Goal: Communication & Community: Ask a question

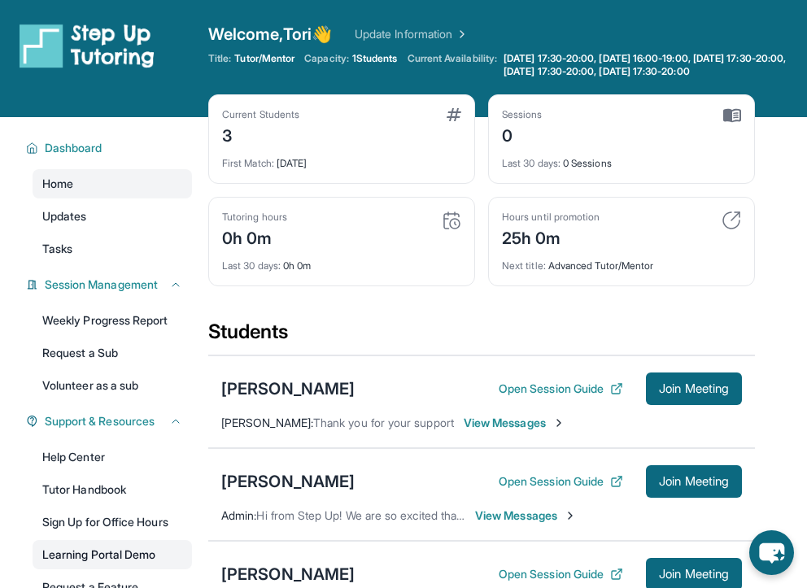
click at [115, 547] on link "Learning Portal Demo" at bounding box center [112, 554] width 159 height 29
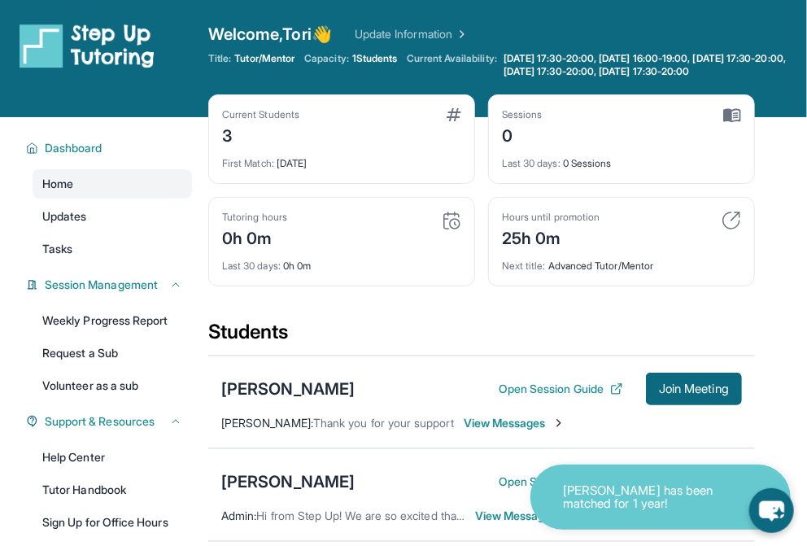
click at [608, 496] on p "[PERSON_NAME] has been matched for 1 year!" at bounding box center [644, 497] width 163 height 27
click at [750, 250] on div "Hours until promotion 25h 0m Next title : Advanced Tutor/Mentor" at bounding box center [621, 241] width 267 height 89
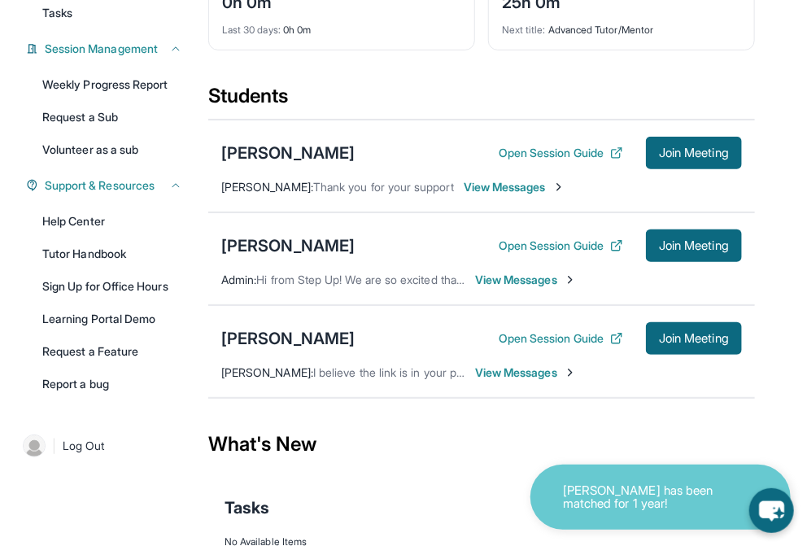
scroll to position [283, 0]
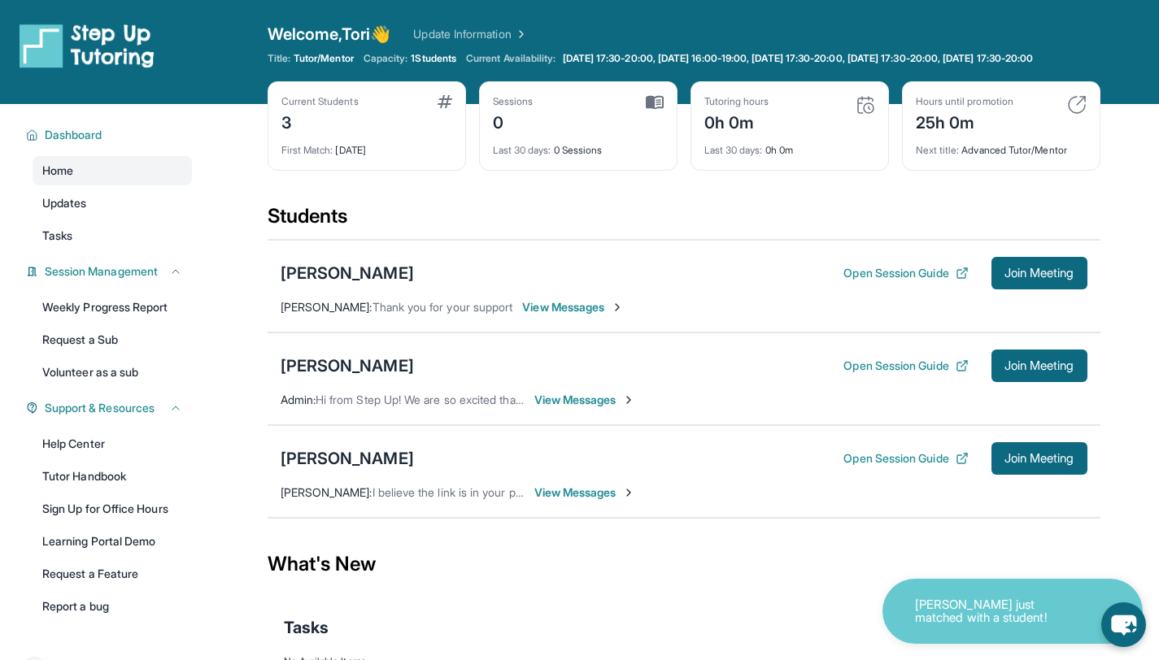
click at [604, 316] on span "View Messages" at bounding box center [573, 307] width 102 height 16
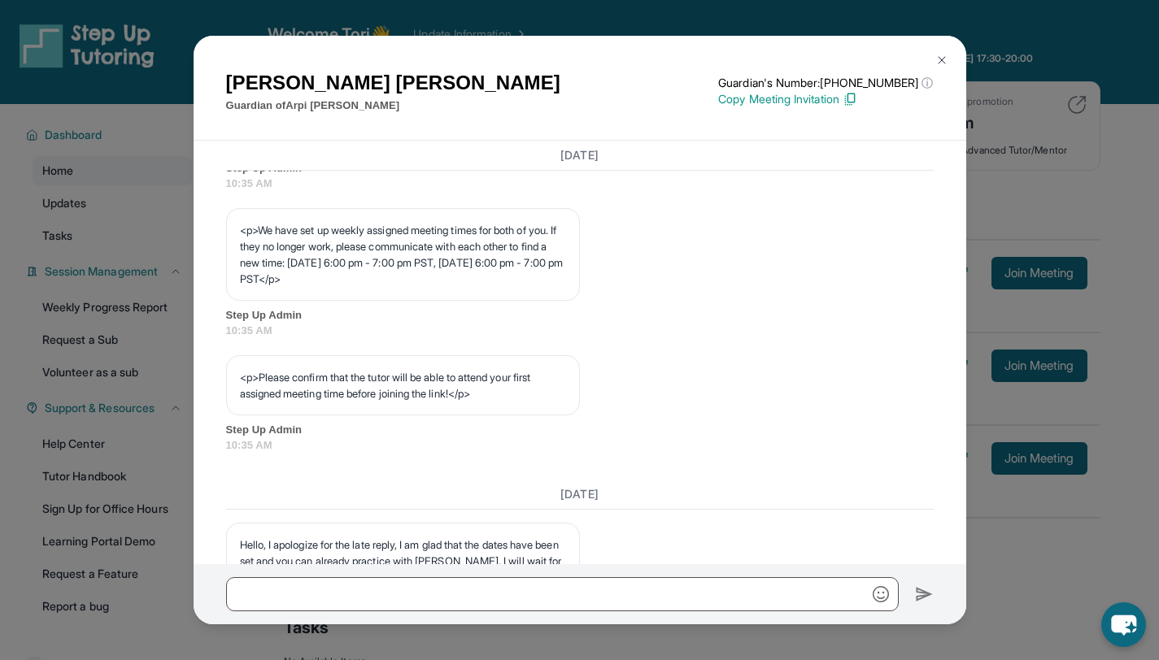
scroll to position [824, 0]
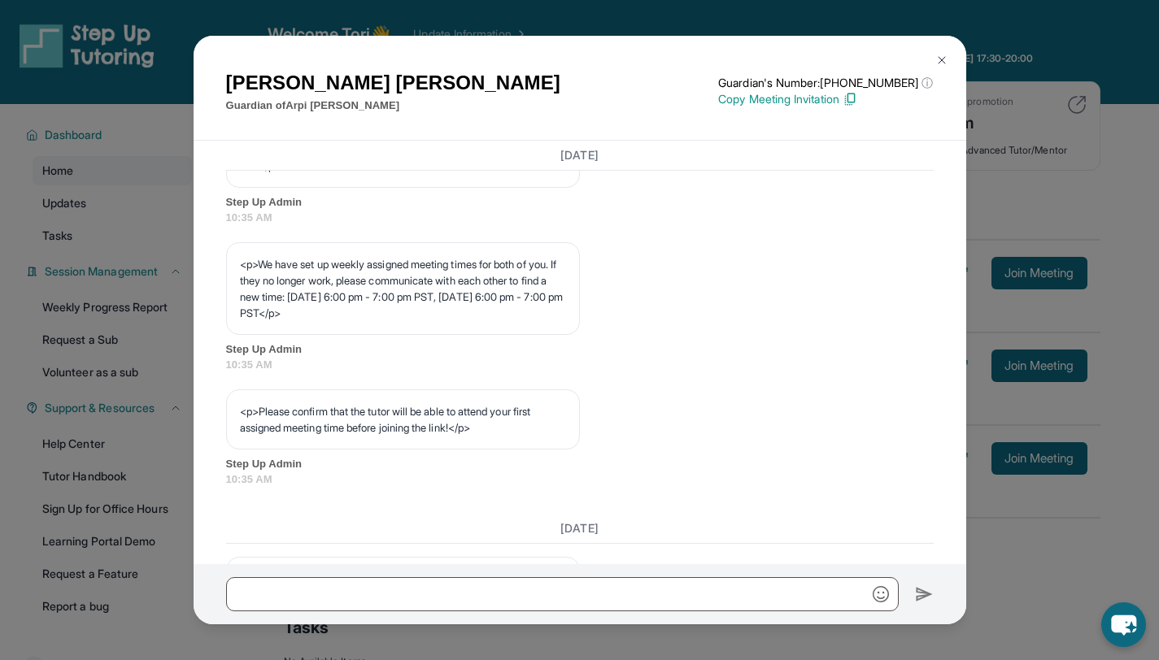
click at [818, 63] on img at bounding box center [941, 60] width 13 height 13
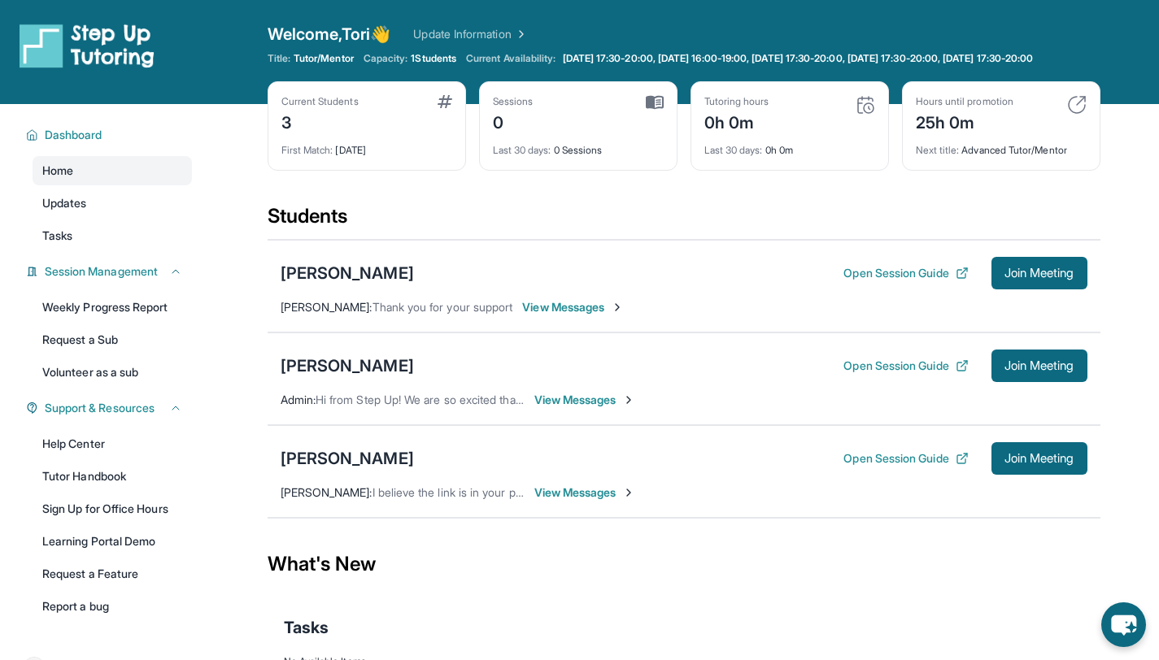
click at [601, 408] on span "View Messages" at bounding box center [585, 400] width 102 height 16
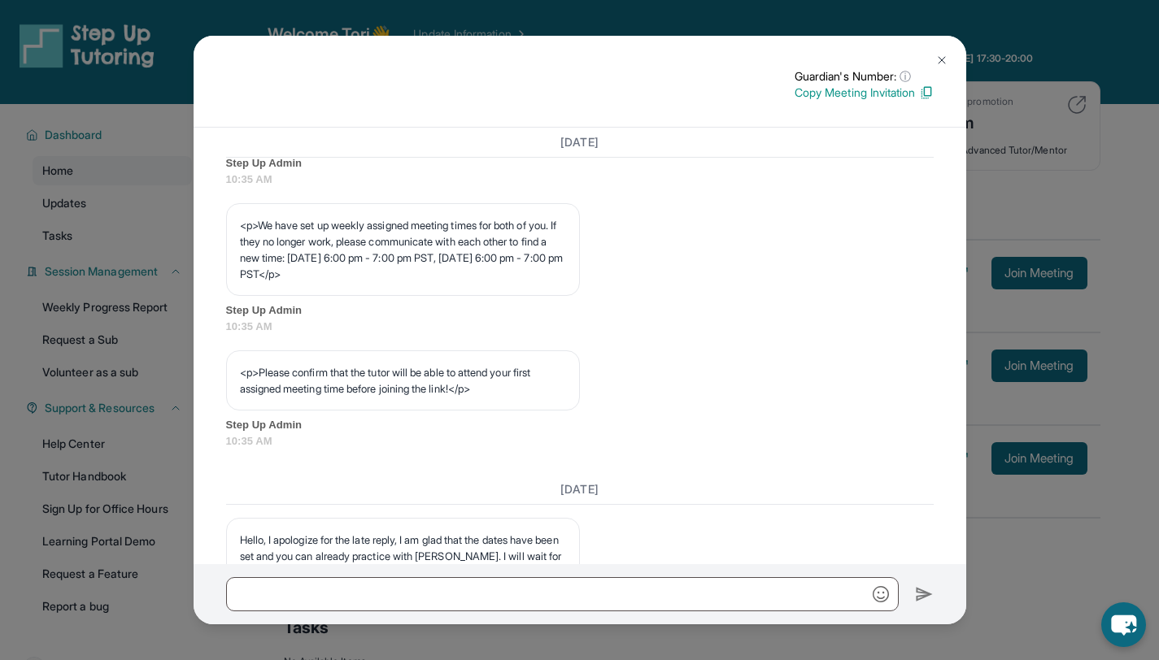
scroll to position [847, 0]
click at [818, 53] on button at bounding box center [941, 60] width 33 height 33
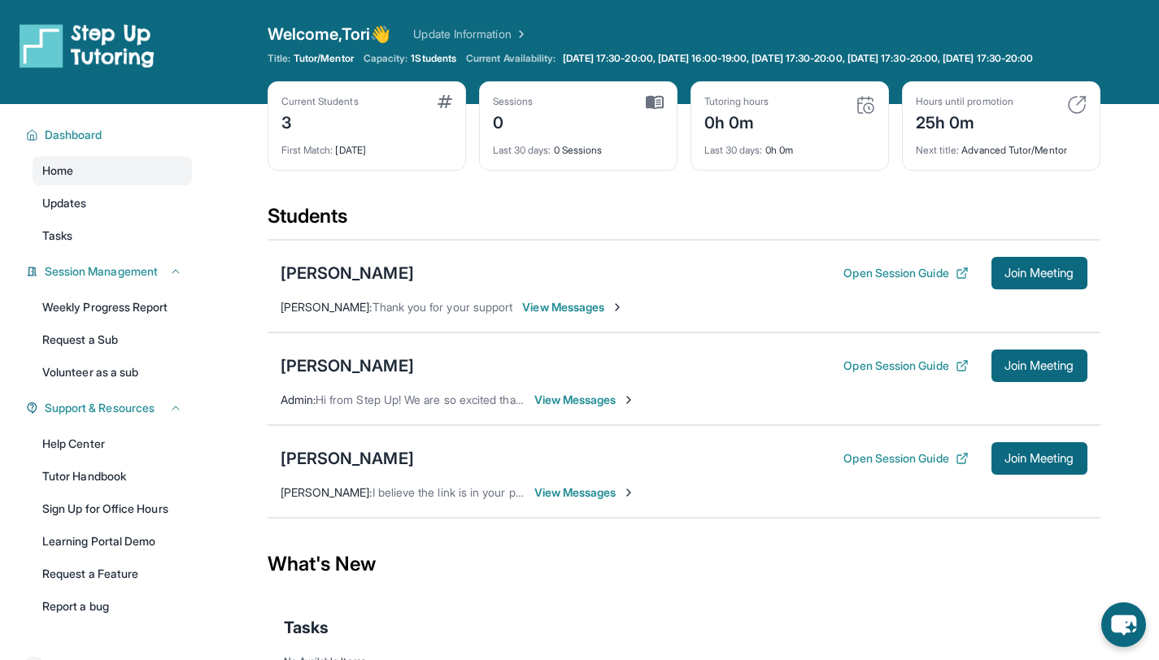
click at [575, 408] on span "View Messages" at bounding box center [585, 400] width 102 height 16
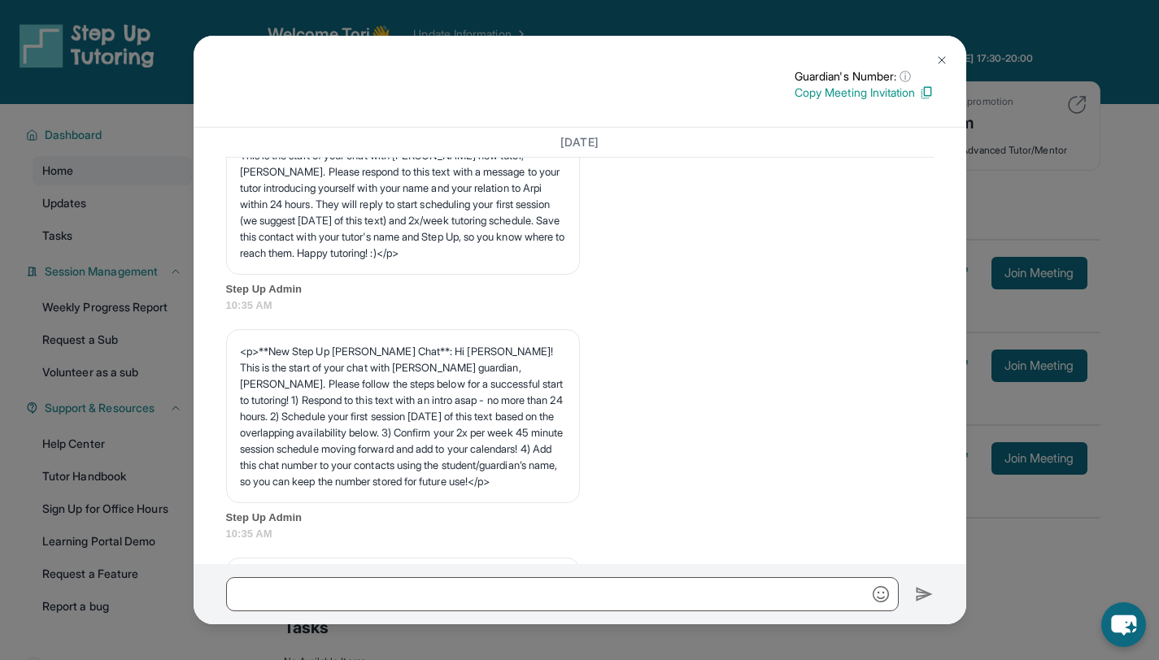
scroll to position [37, 0]
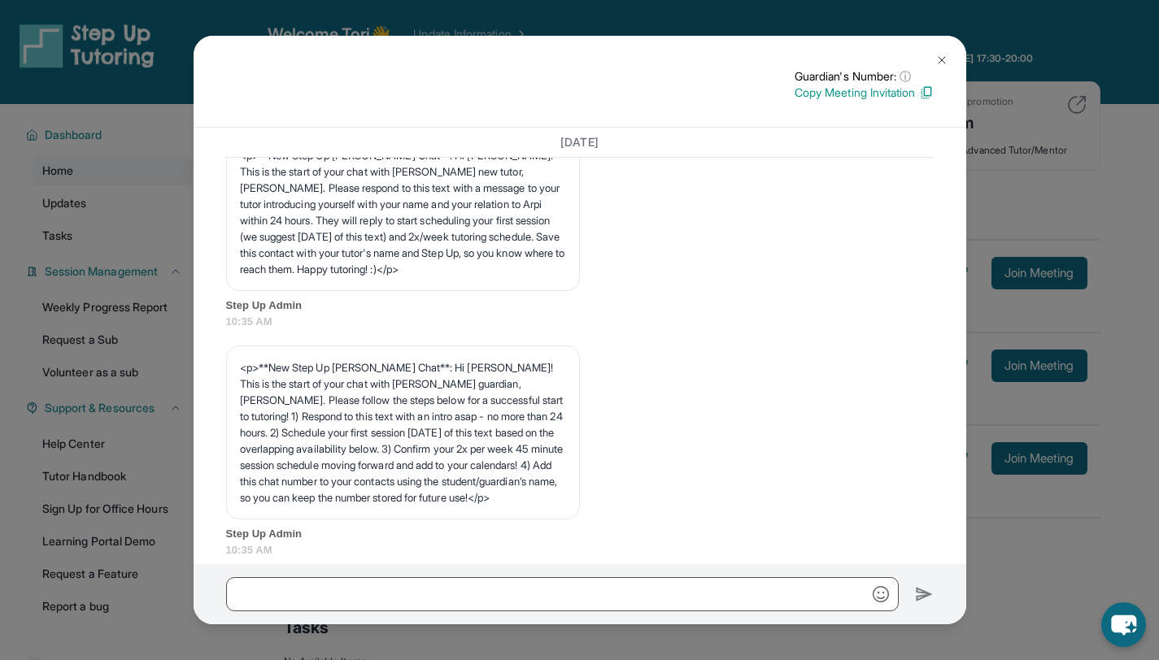
click at [818, 50] on button at bounding box center [941, 60] width 33 height 33
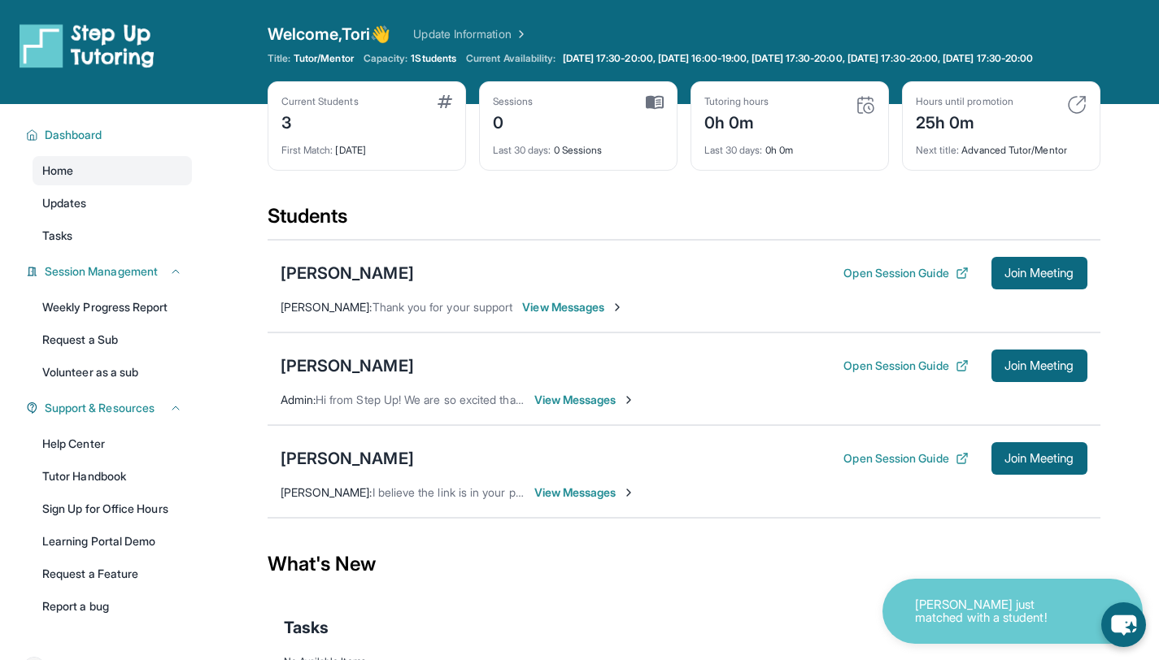
click at [595, 408] on span "View Messages" at bounding box center [585, 400] width 102 height 16
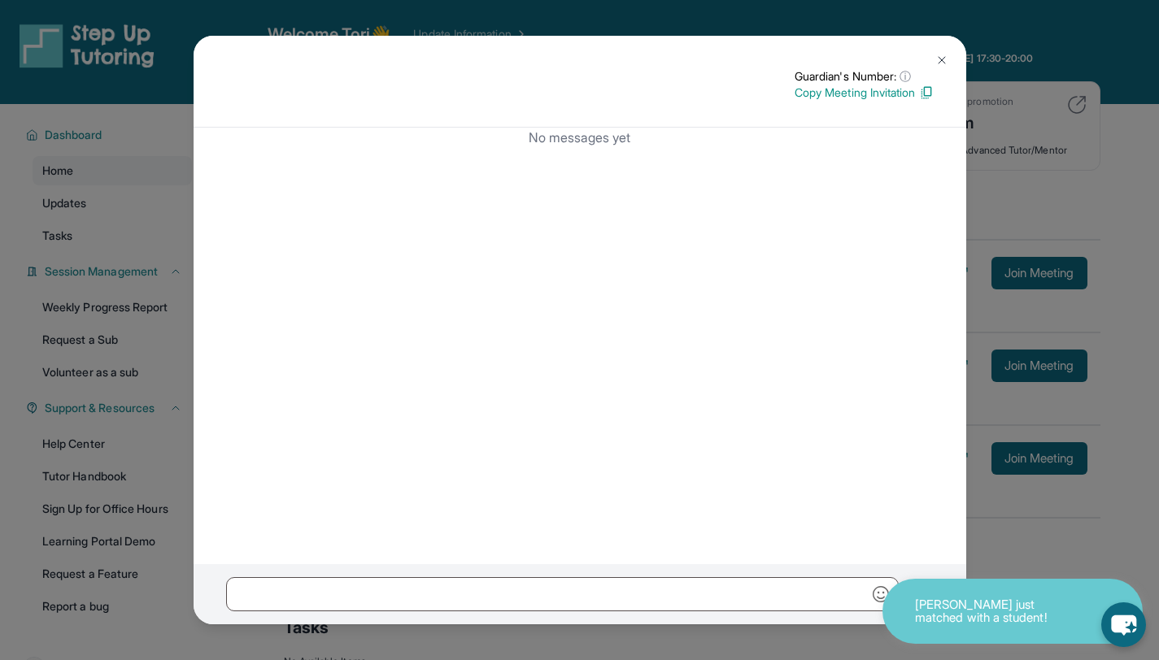
click at [927, 412] on div "No messages yet" at bounding box center [580, 346] width 773 height 437
click at [871, 291] on div "No messages yet" at bounding box center [580, 346] width 773 height 437
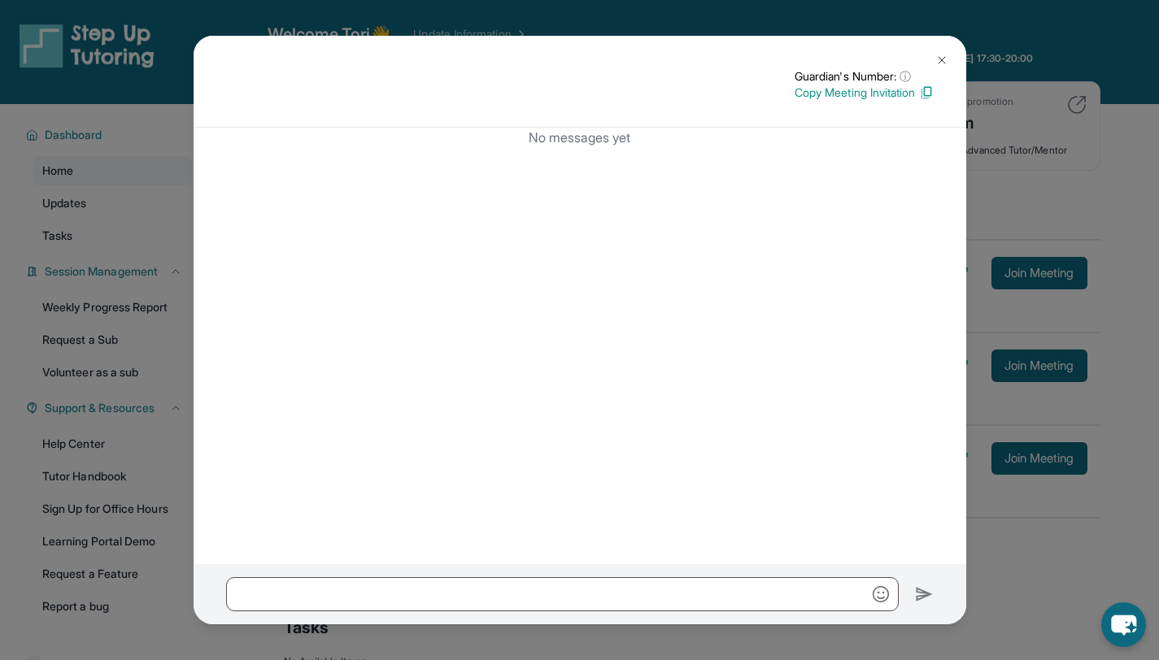
click at [937, 52] on button at bounding box center [941, 60] width 33 height 33
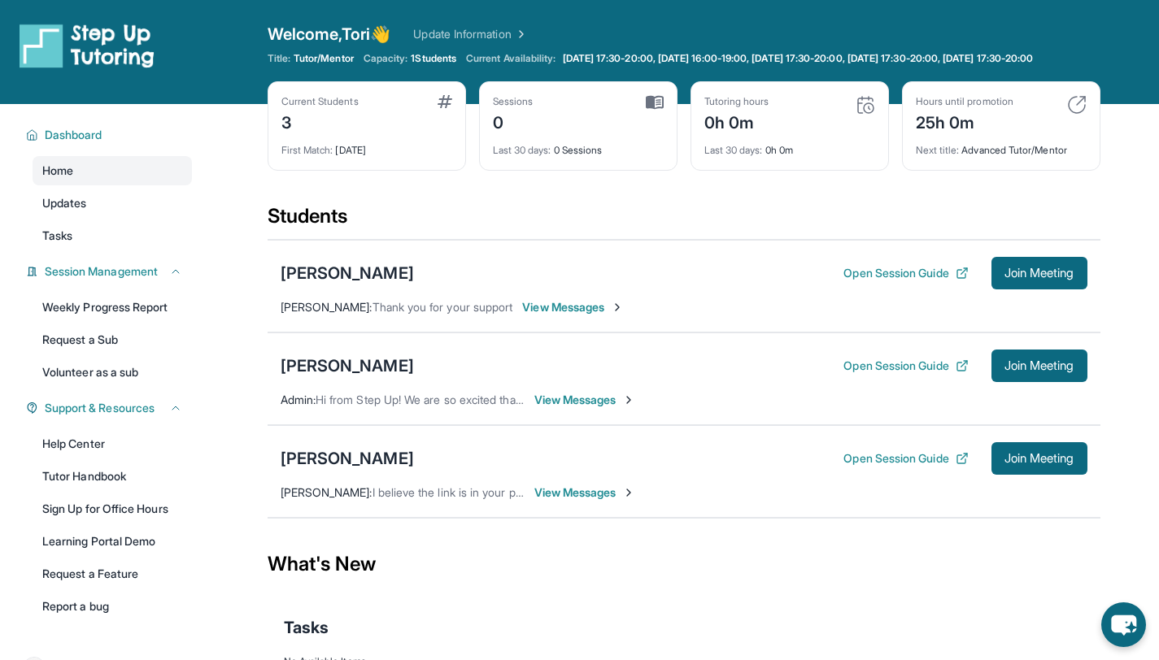
click at [552, 501] on span "View Messages" at bounding box center [585, 493] width 102 height 16
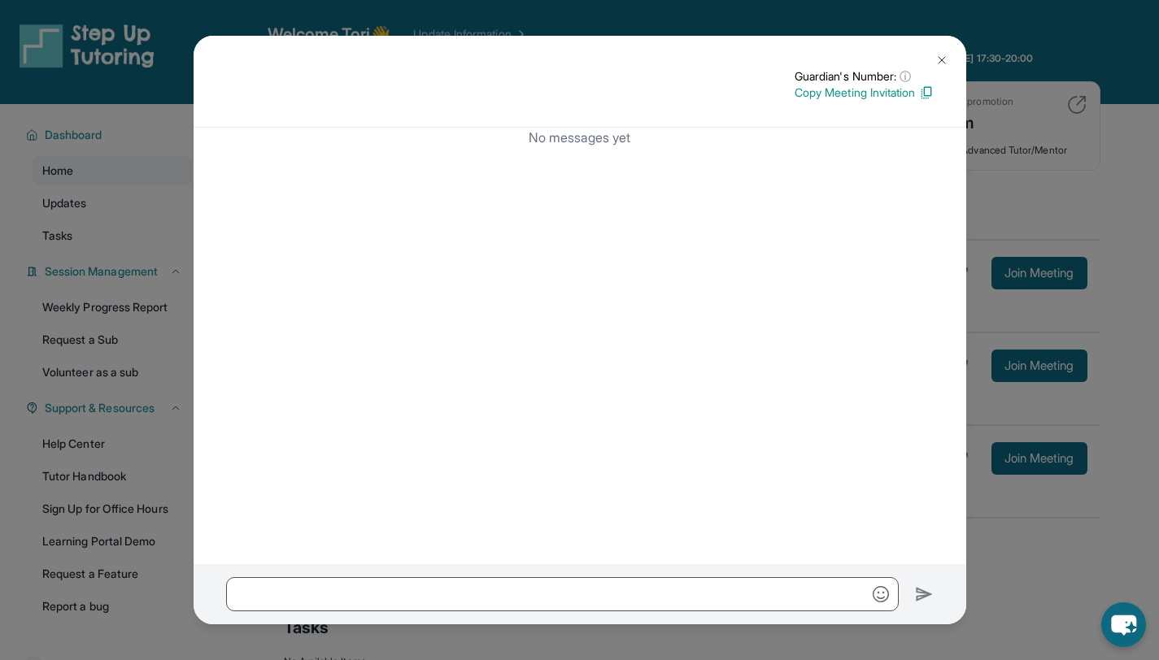
click at [937, 60] on img at bounding box center [941, 60] width 13 height 13
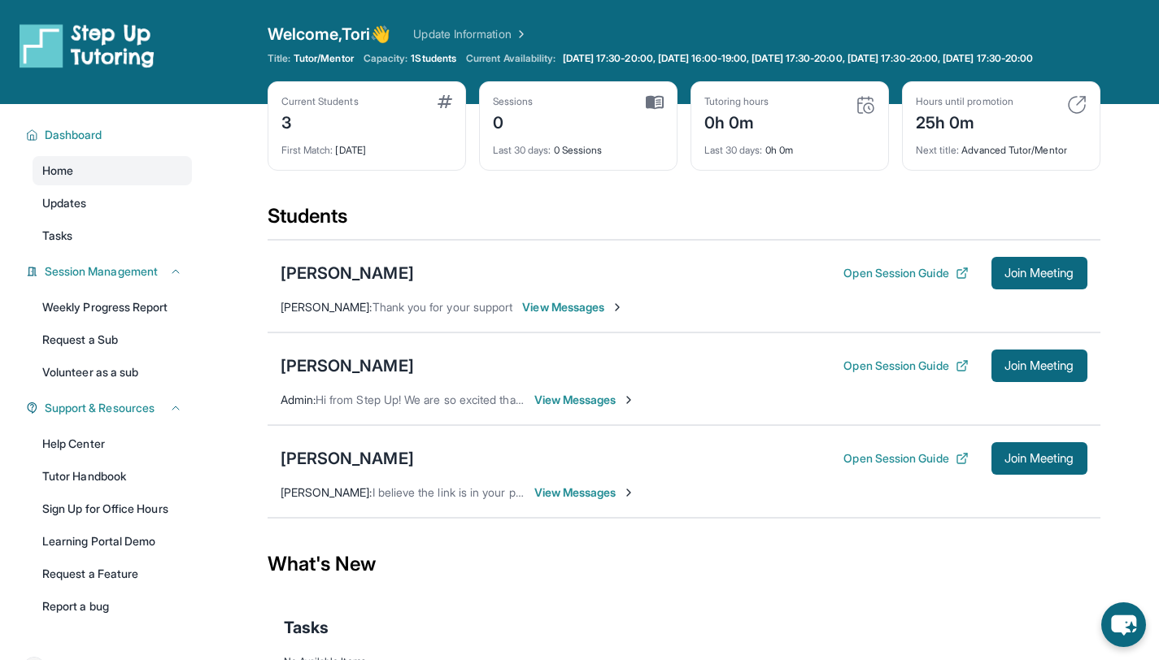
click at [588, 408] on span "View Messages" at bounding box center [585, 400] width 102 height 16
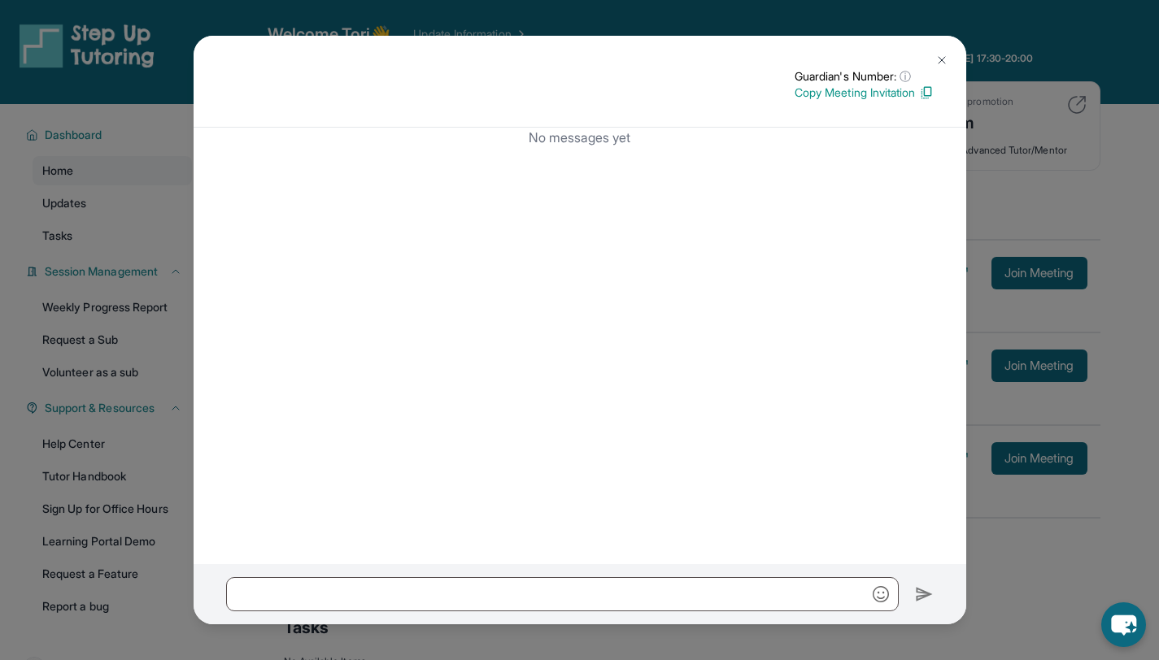
click at [935, 62] on img at bounding box center [941, 60] width 13 height 13
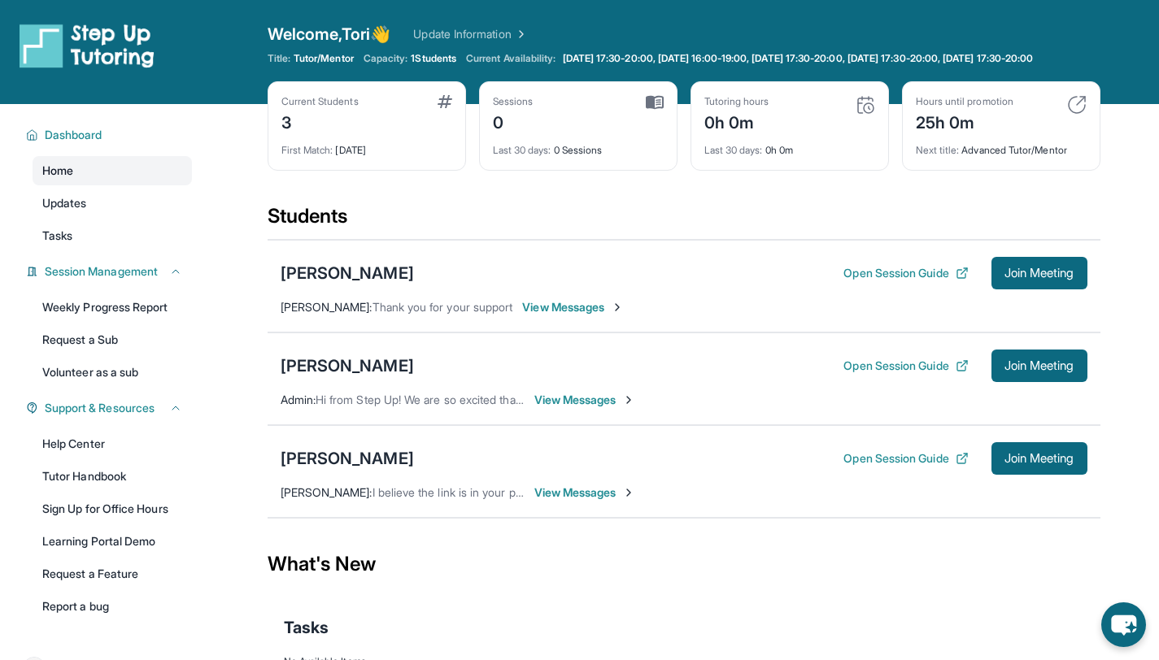
click at [118, 185] on link "Home" at bounding box center [112, 170] width 159 height 29
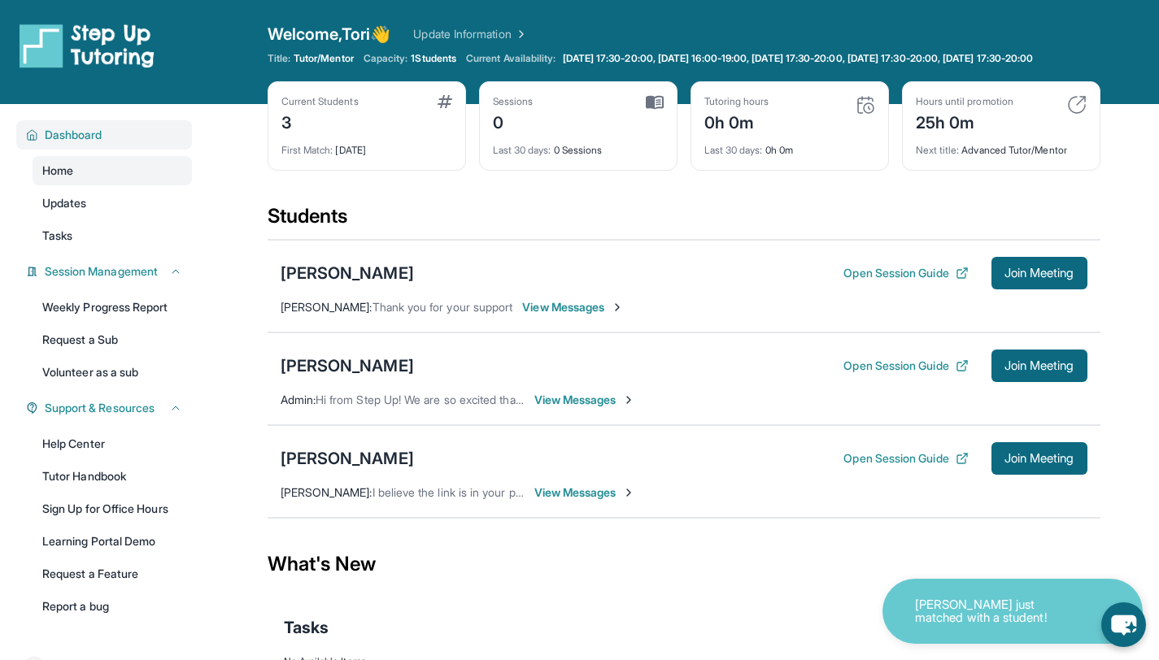
click at [78, 143] on span "Dashboard" at bounding box center [74, 135] width 58 height 16
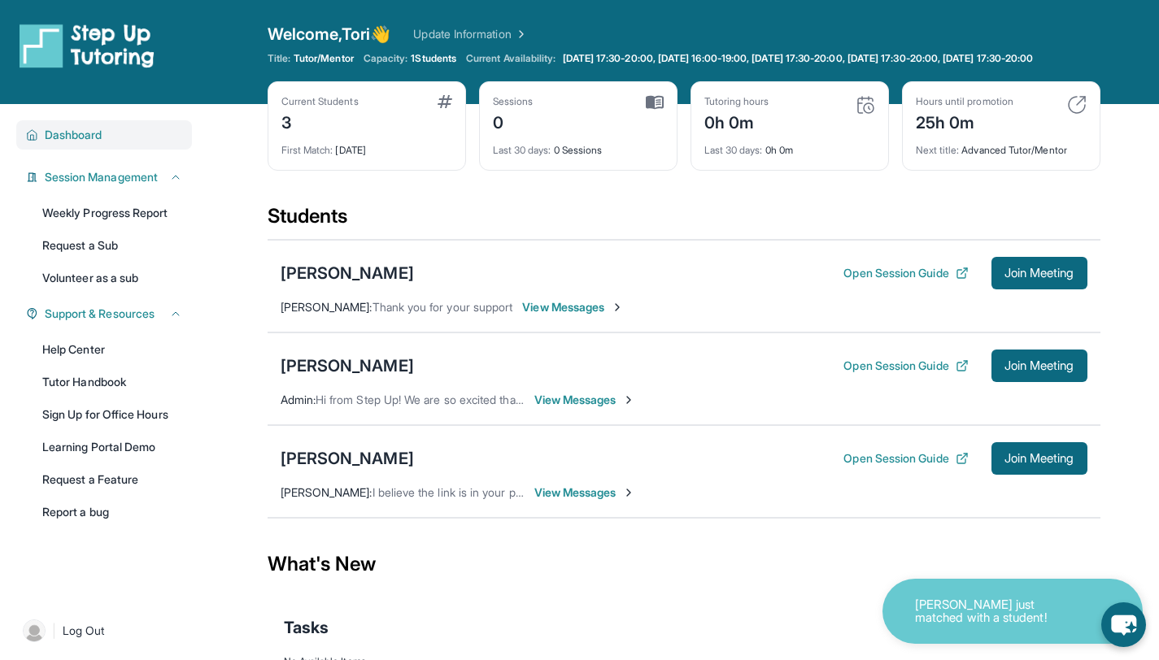
click at [86, 150] on div "Dashboard" at bounding box center [104, 134] width 176 height 29
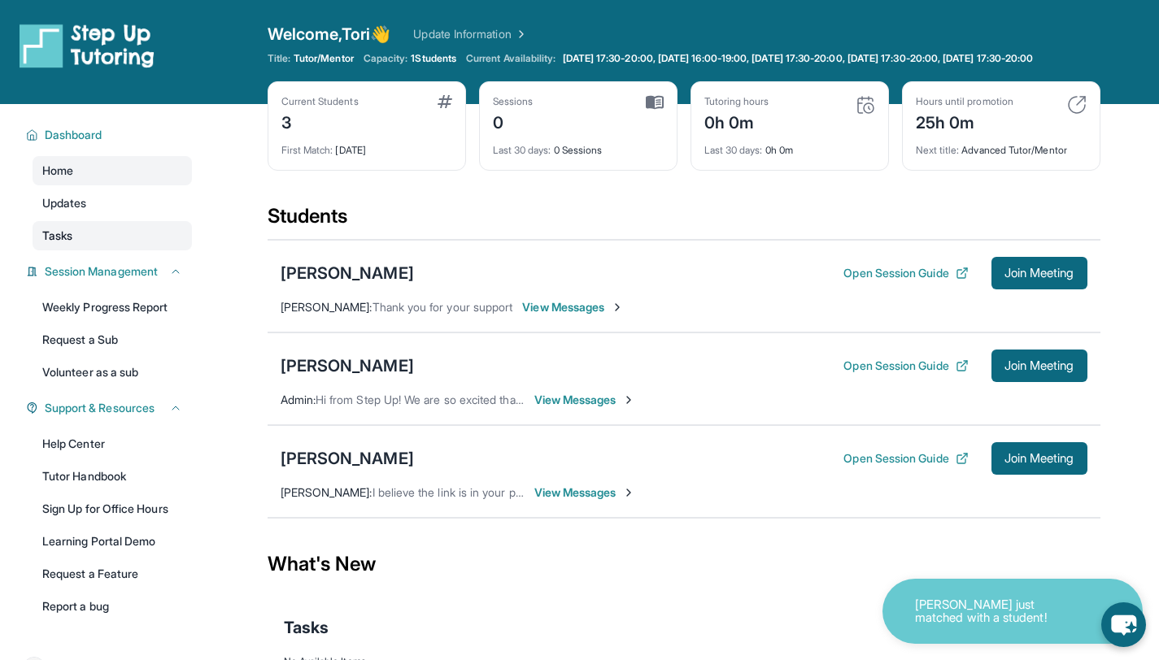
click at [78, 250] on link "Tasks" at bounding box center [112, 235] width 159 height 29
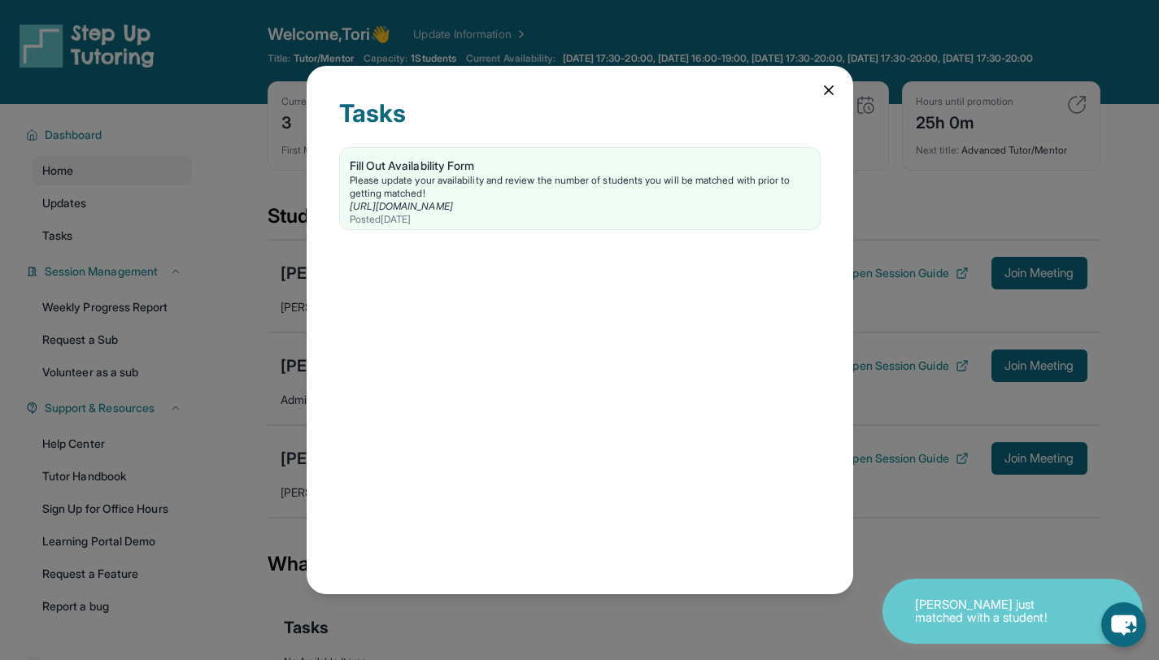
click at [830, 83] on icon at bounding box center [829, 90] width 16 height 16
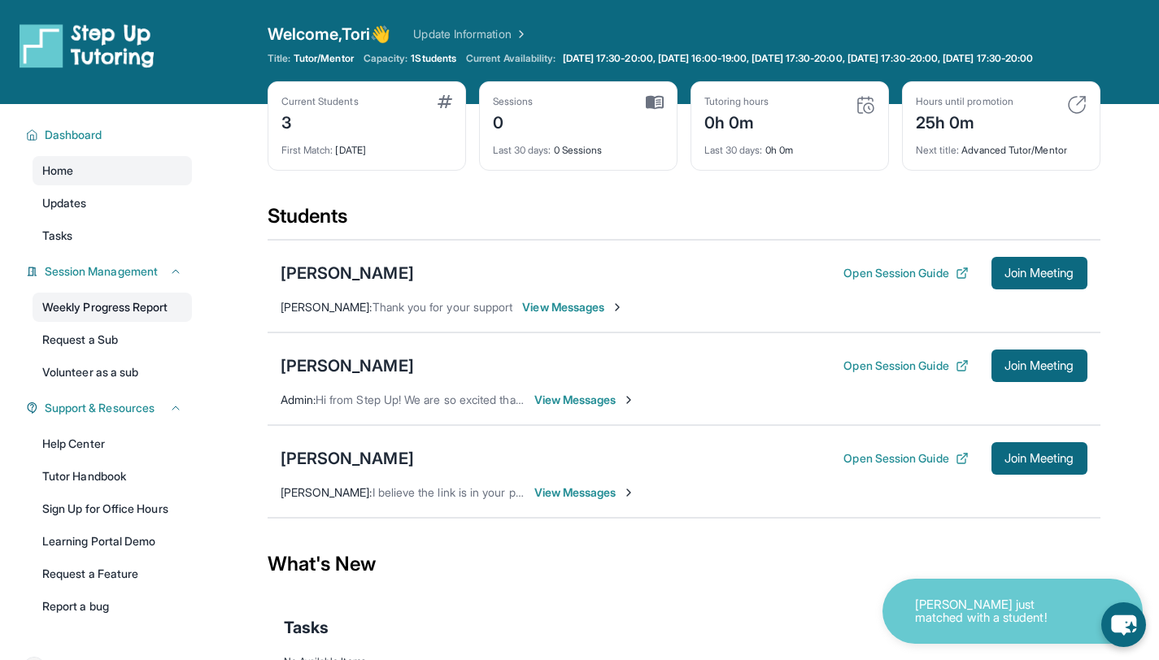
click at [151, 309] on link "Weekly Progress Report" at bounding box center [112, 307] width 159 height 29
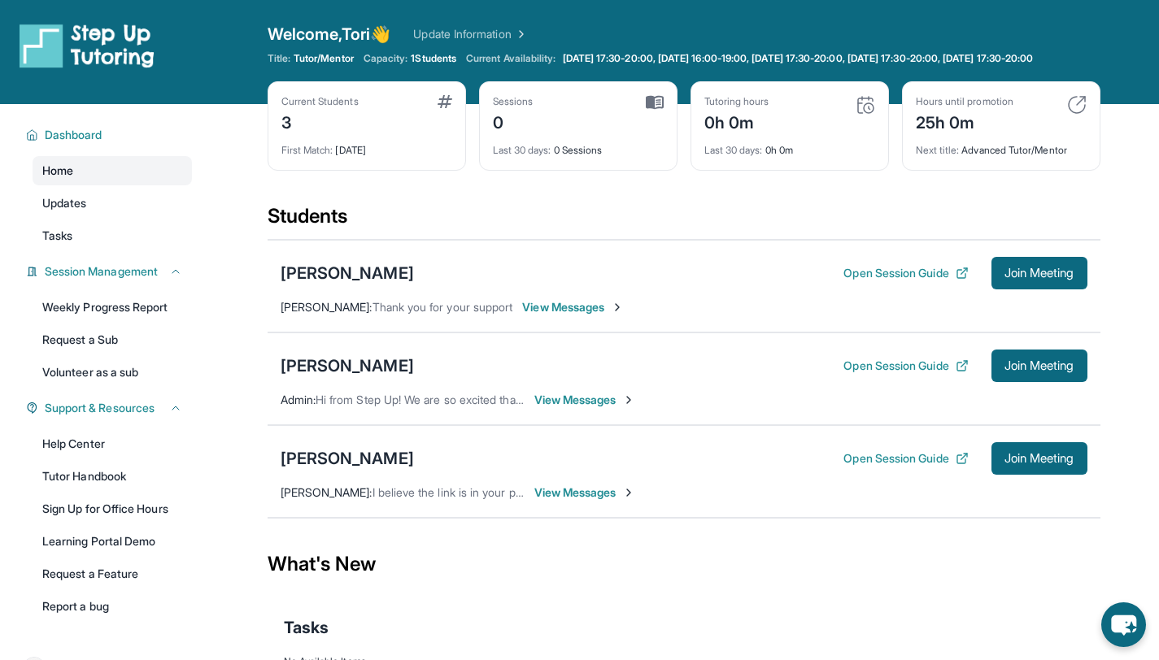
click at [90, 185] on link "Home" at bounding box center [112, 170] width 159 height 29
